Goal: Task Accomplishment & Management: Manage account settings

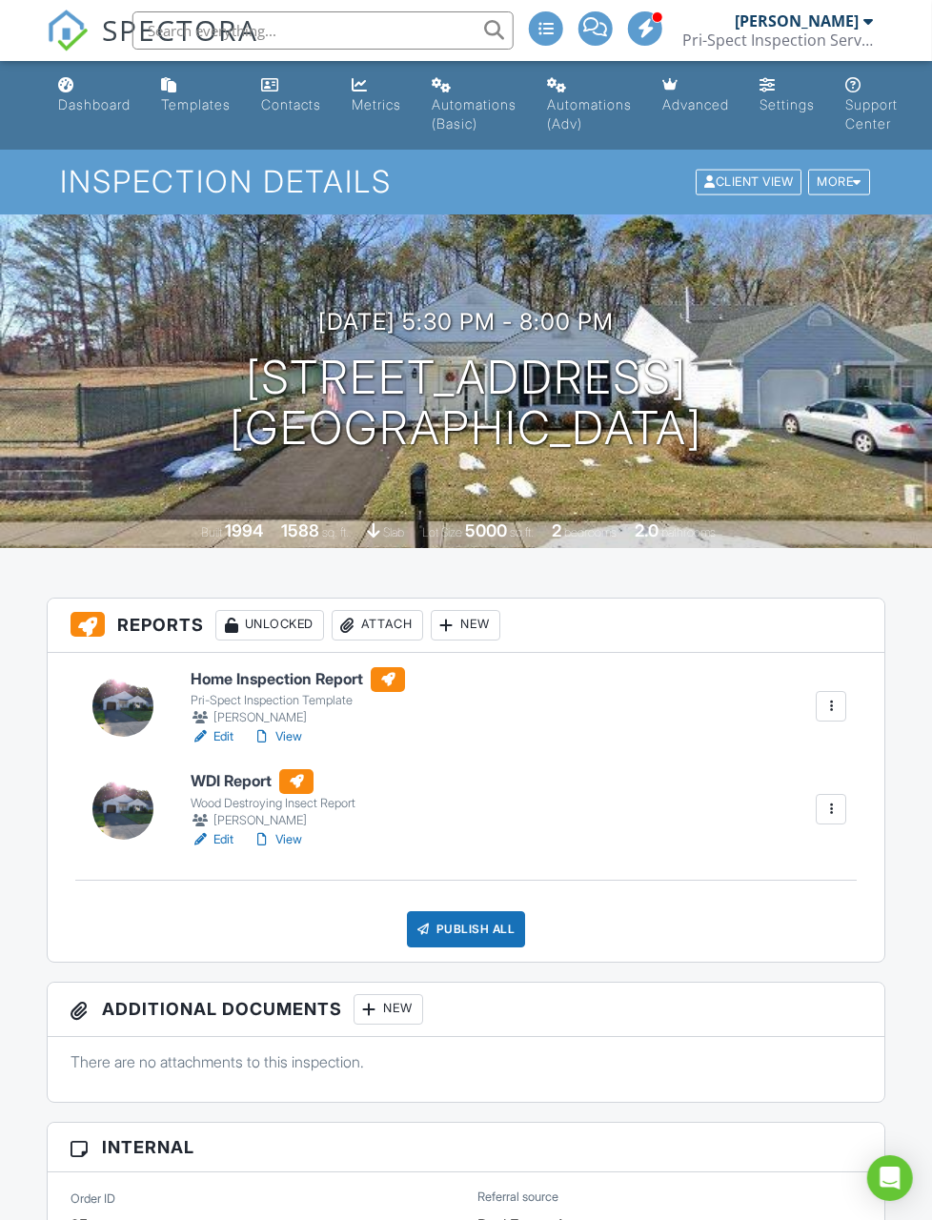
scroll to position [0, 8]
click at [92, 97] on div "Dashboard" at bounding box center [94, 104] width 72 height 16
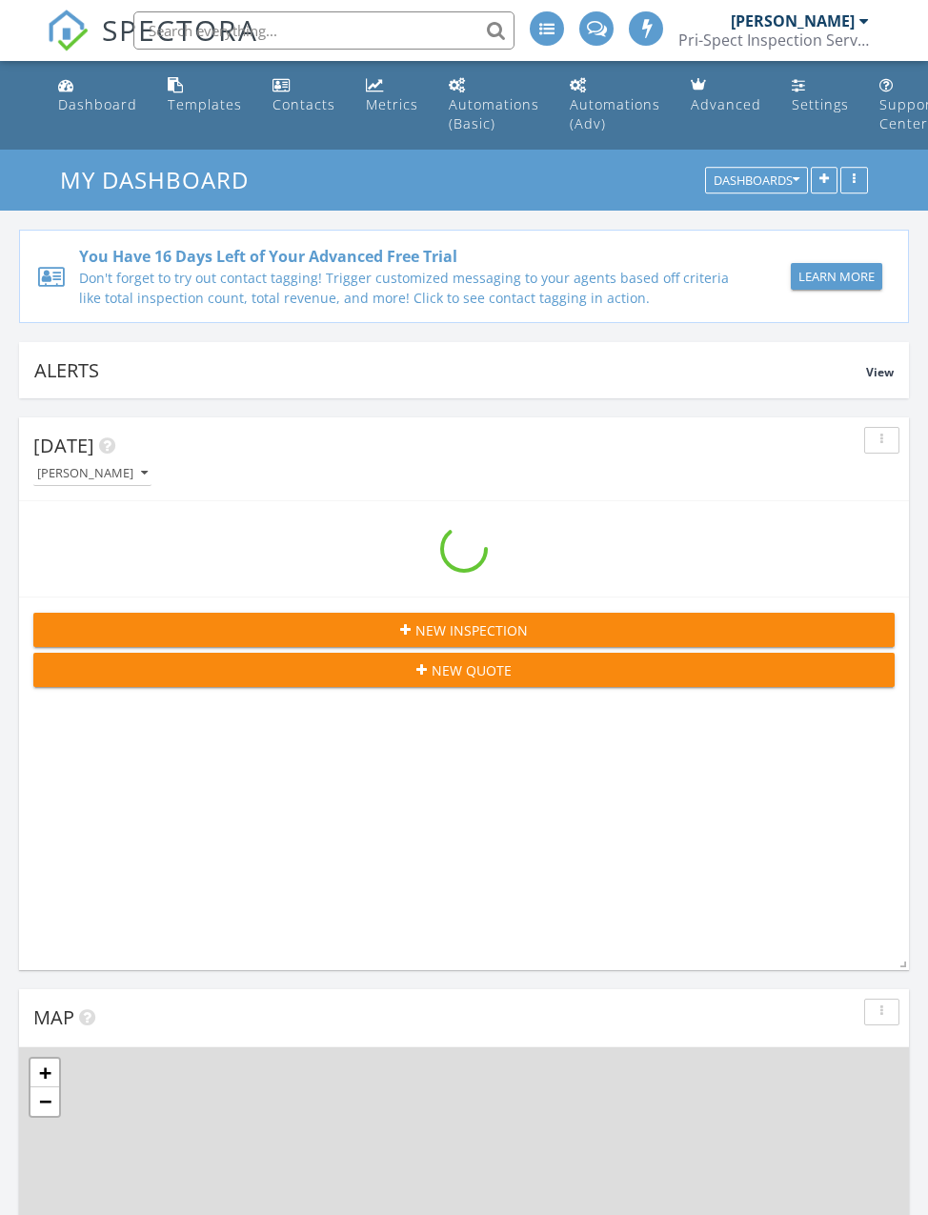
scroll to position [3260, 929]
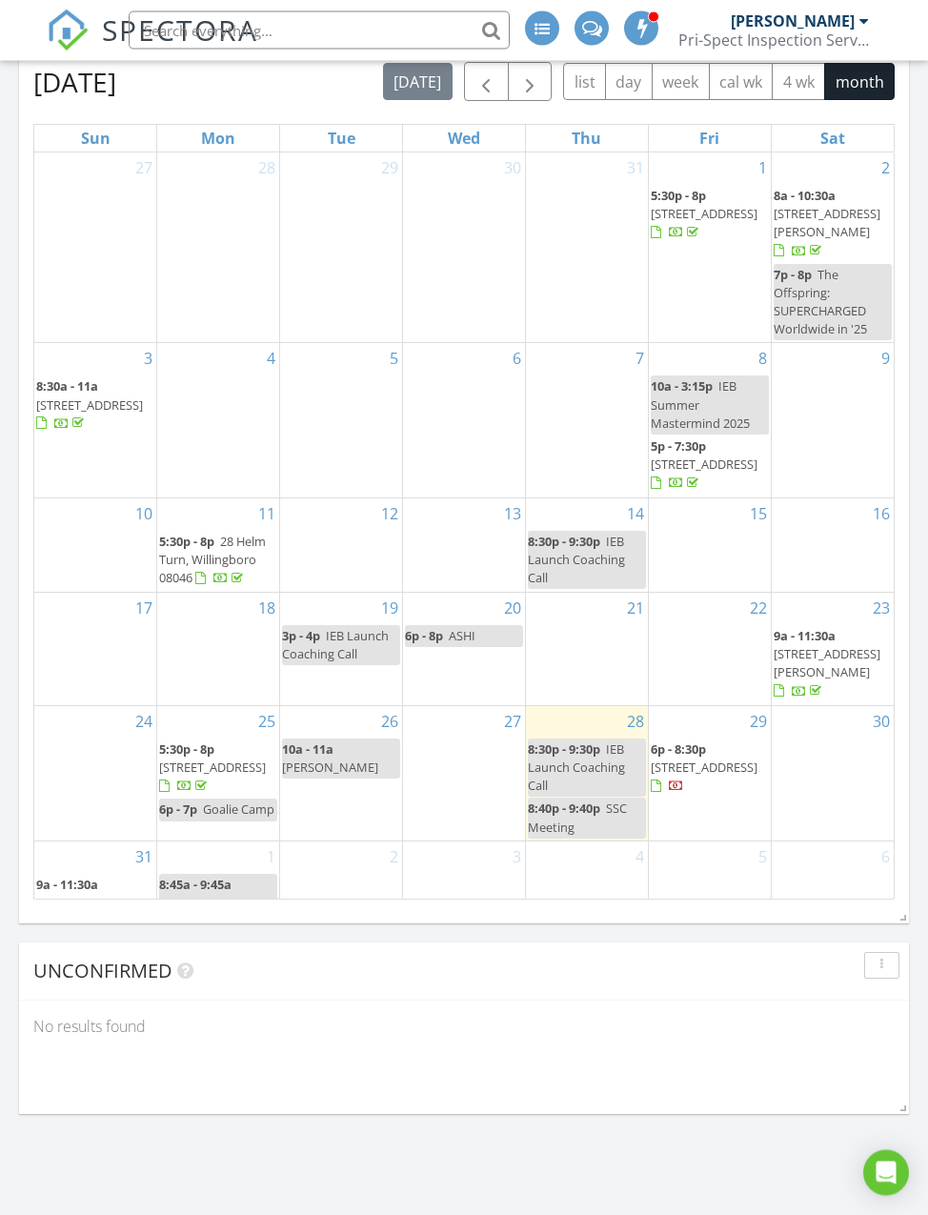
scroll to position [2143, 0]
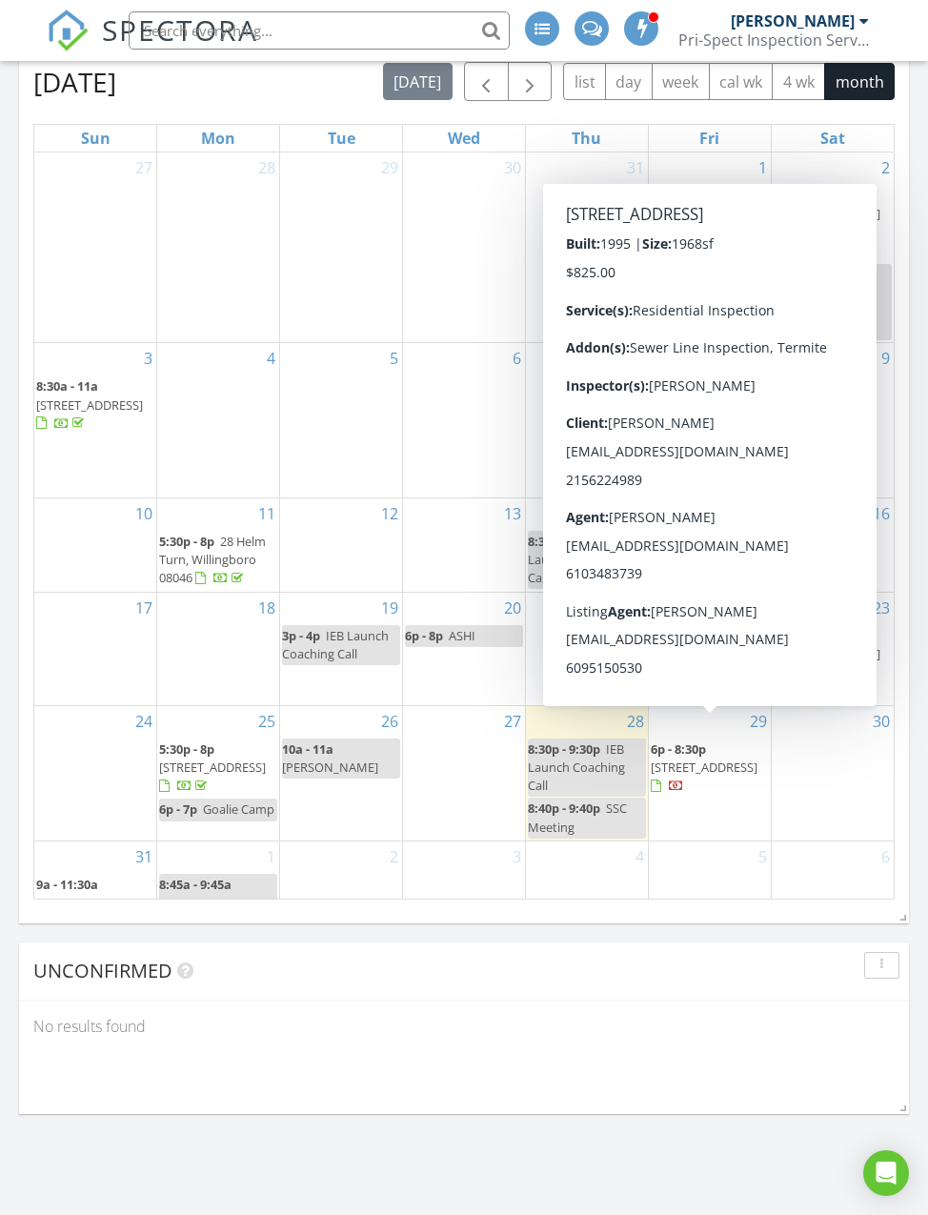
click at [694, 759] on span "802 Sterling Pl, Brigantine 08203" at bounding box center [704, 767] width 107 height 17
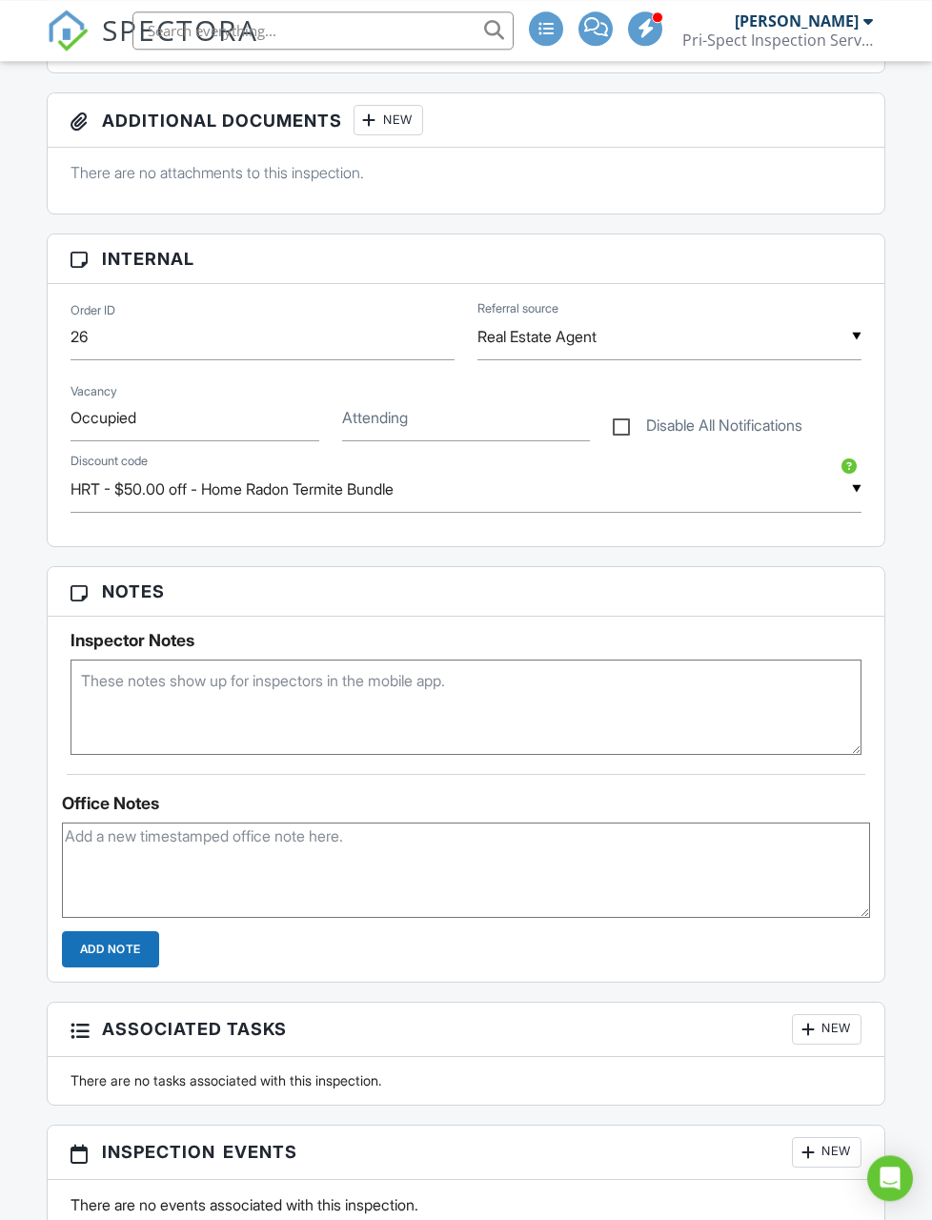
scroll to position [913, 0]
type textarea "L"
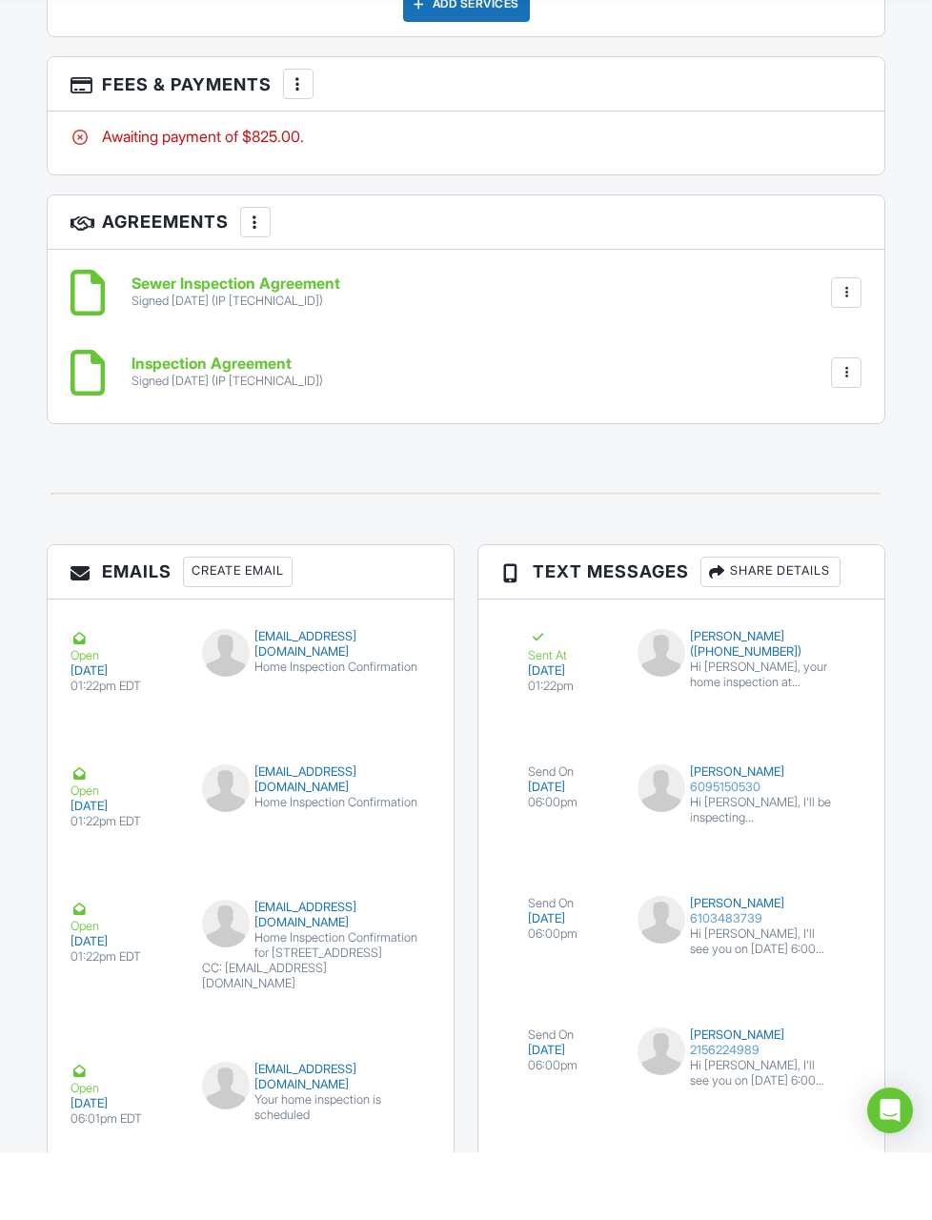
scroll to position [3419, 0]
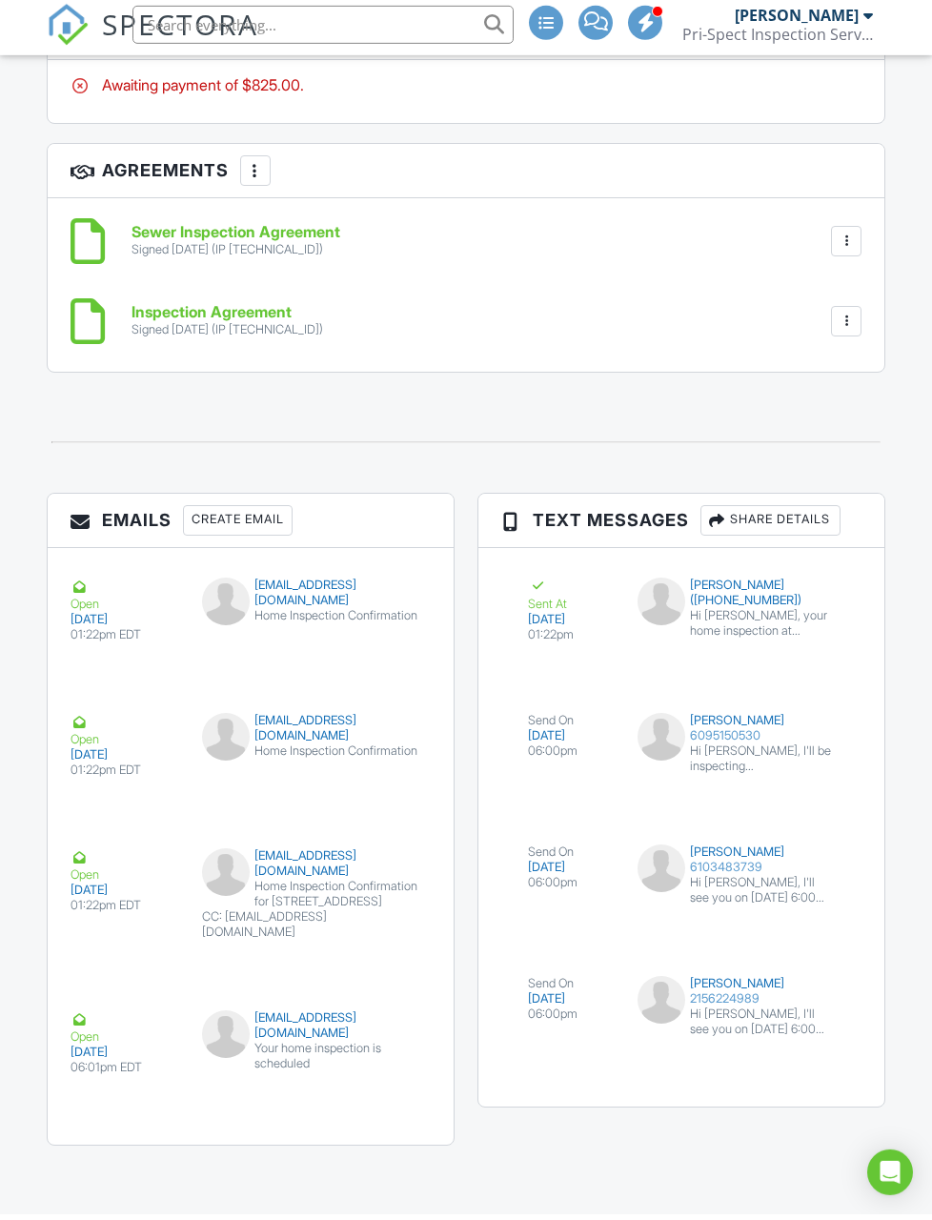
click at [273, 749] on div "Home Inspection Confirmation" at bounding box center [310, 756] width 217 height 15
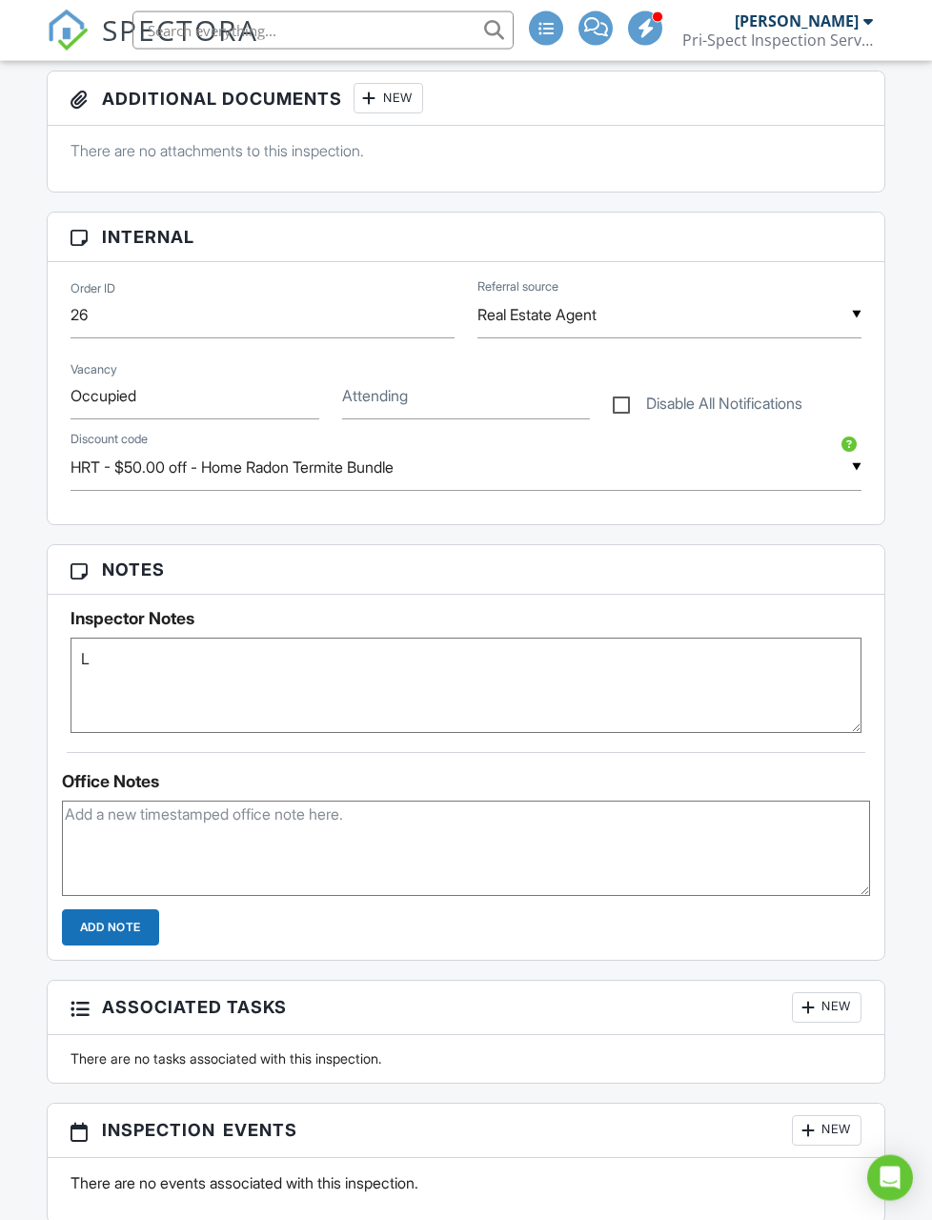
click at [600, 673] on textarea "L" at bounding box center [466, 685] width 791 height 95
type textarea "L"
click at [306, 558] on h3 "Notes" at bounding box center [466, 570] width 837 height 50
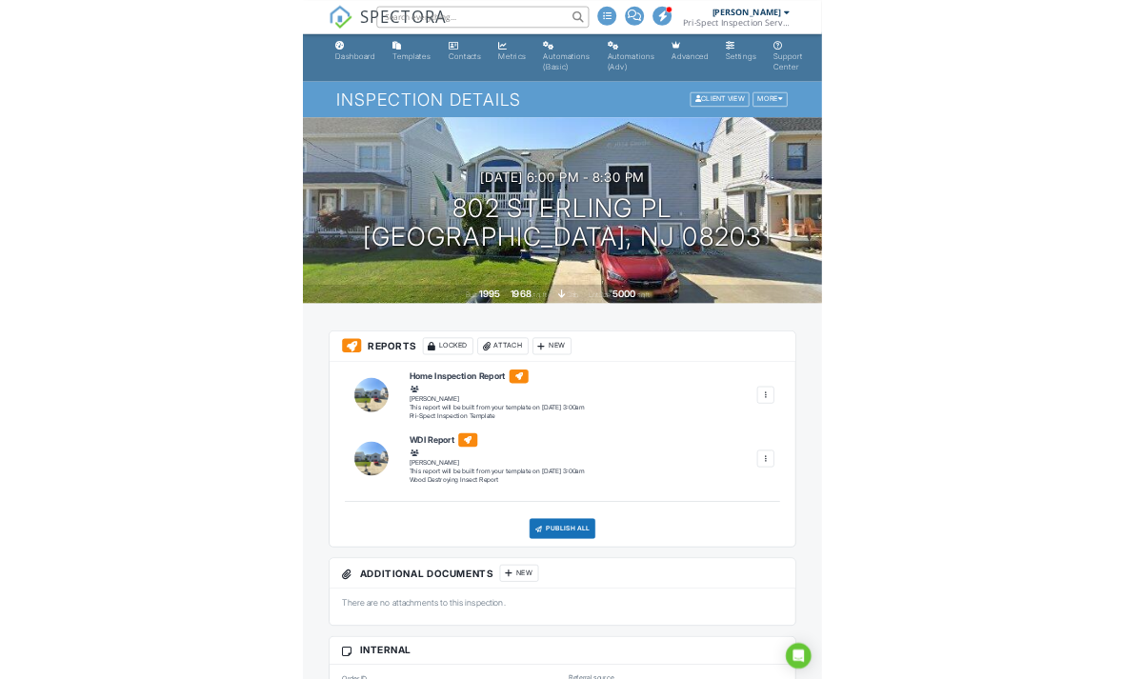
scroll to position [0, 0]
